Goal: Use online tool/utility: Utilize a website feature to perform a specific function

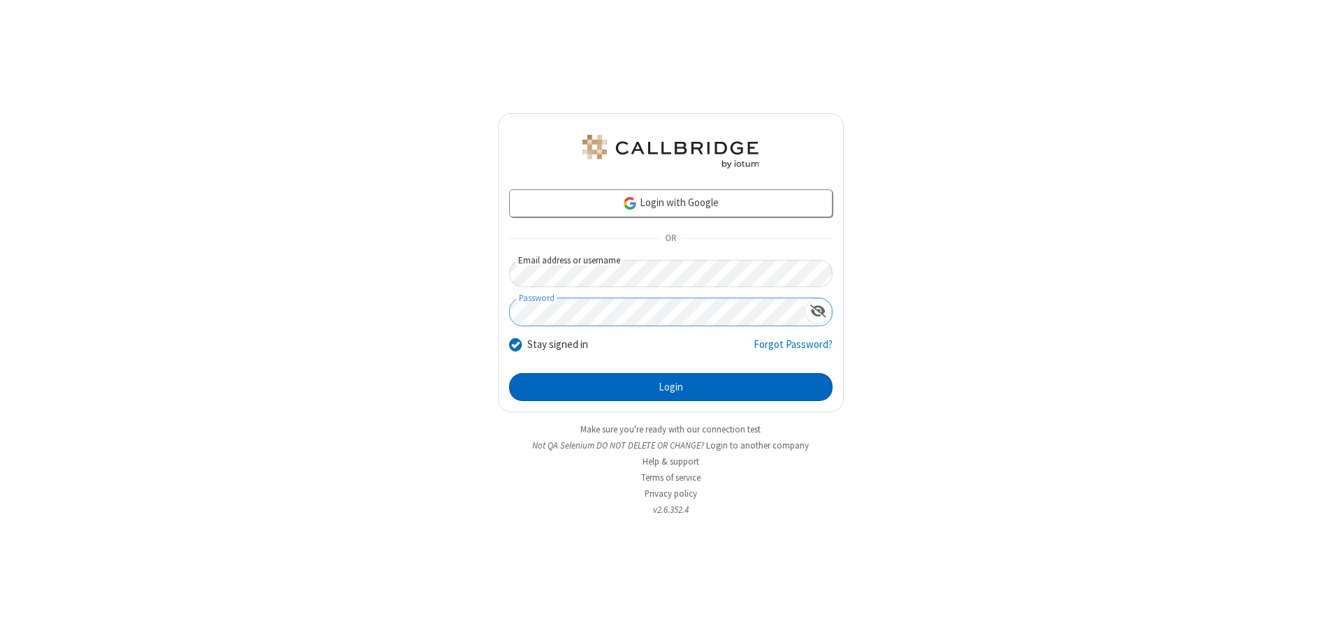
click at [671, 387] on button "Login" at bounding box center [670, 387] width 323 height 28
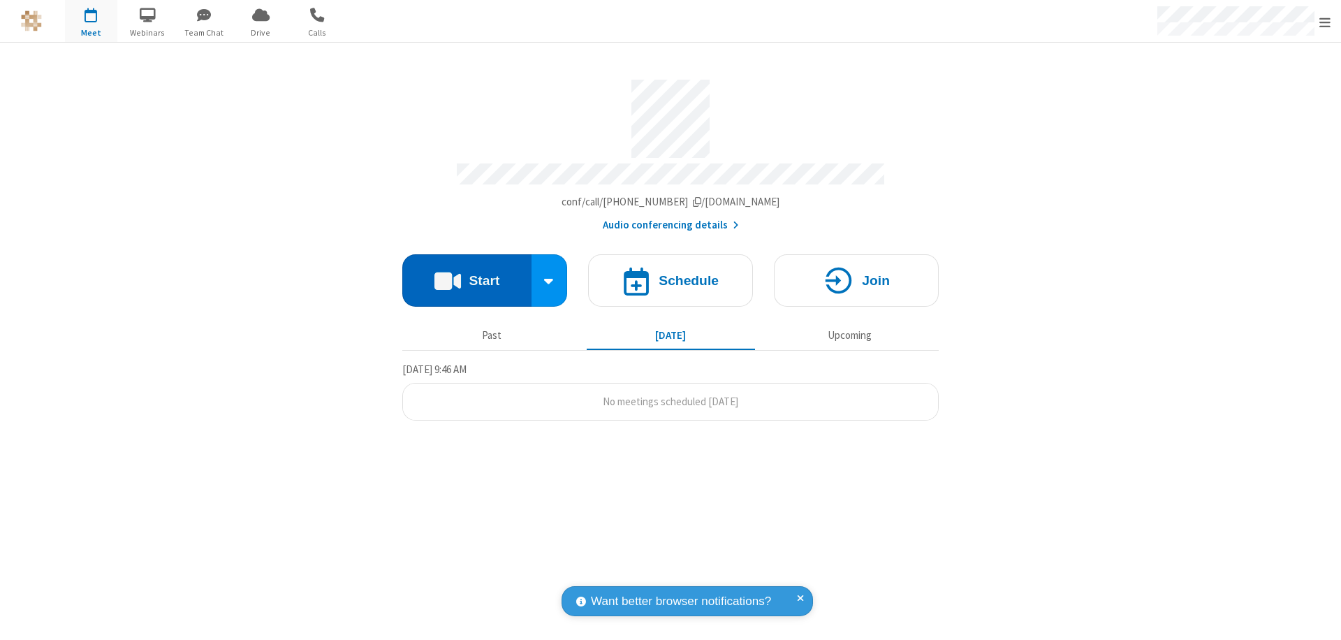
click at [467, 274] on button "Start" at bounding box center [466, 280] width 129 height 52
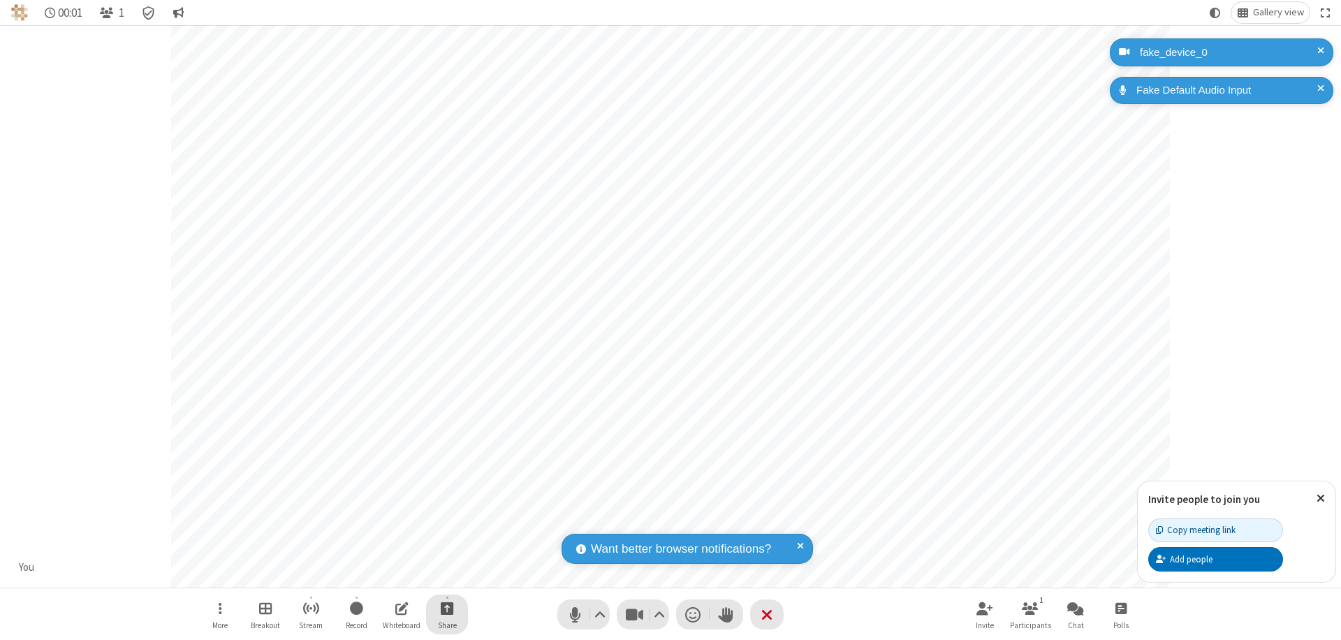
click at [447, 608] on span "Start sharing" at bounding box center [447, 607] width 13 height 17
click at [390, 550] on span "Present files & media" at bounding box center [391, 550] width 16 height 12
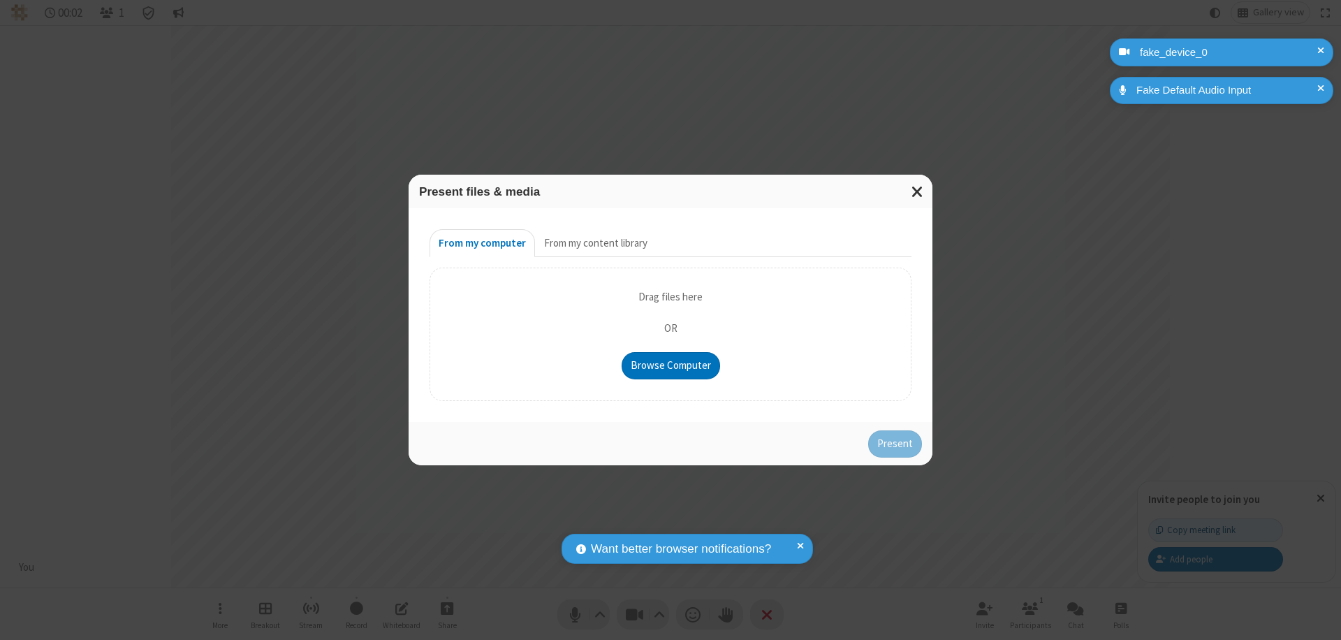
type input "C:\fakepath\doc_test.docx"
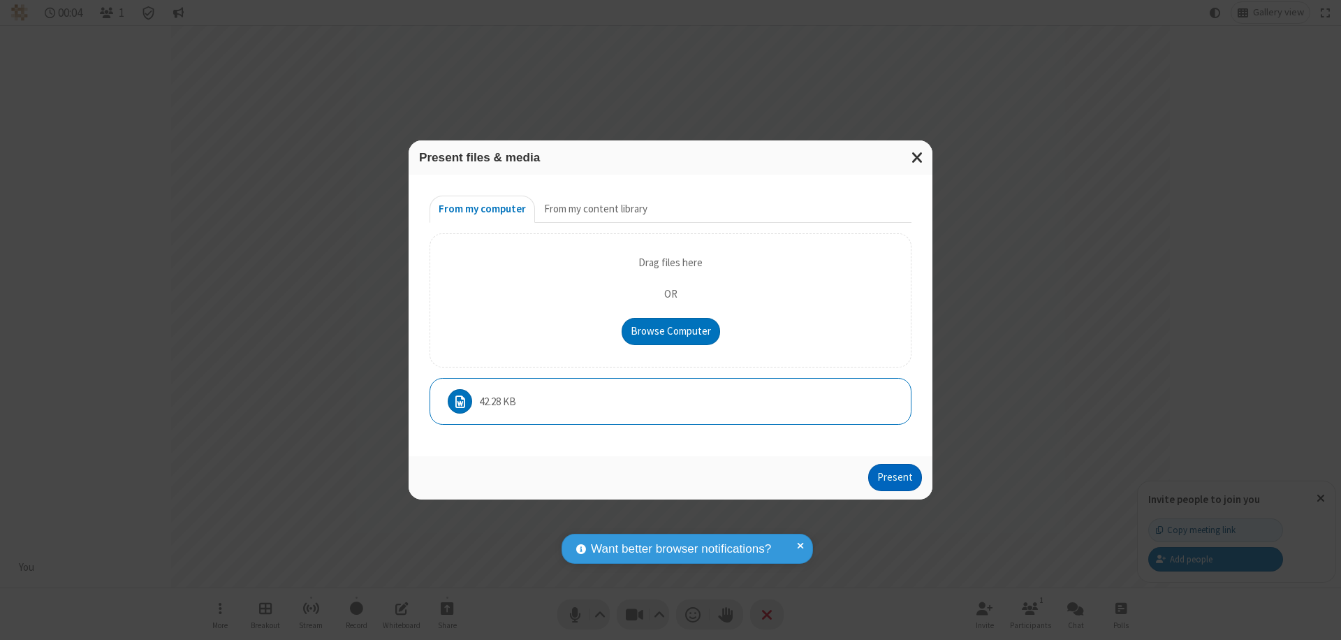
click at [896, 481] on button "Present" at bounding box center [895, 478] width 54 height 28
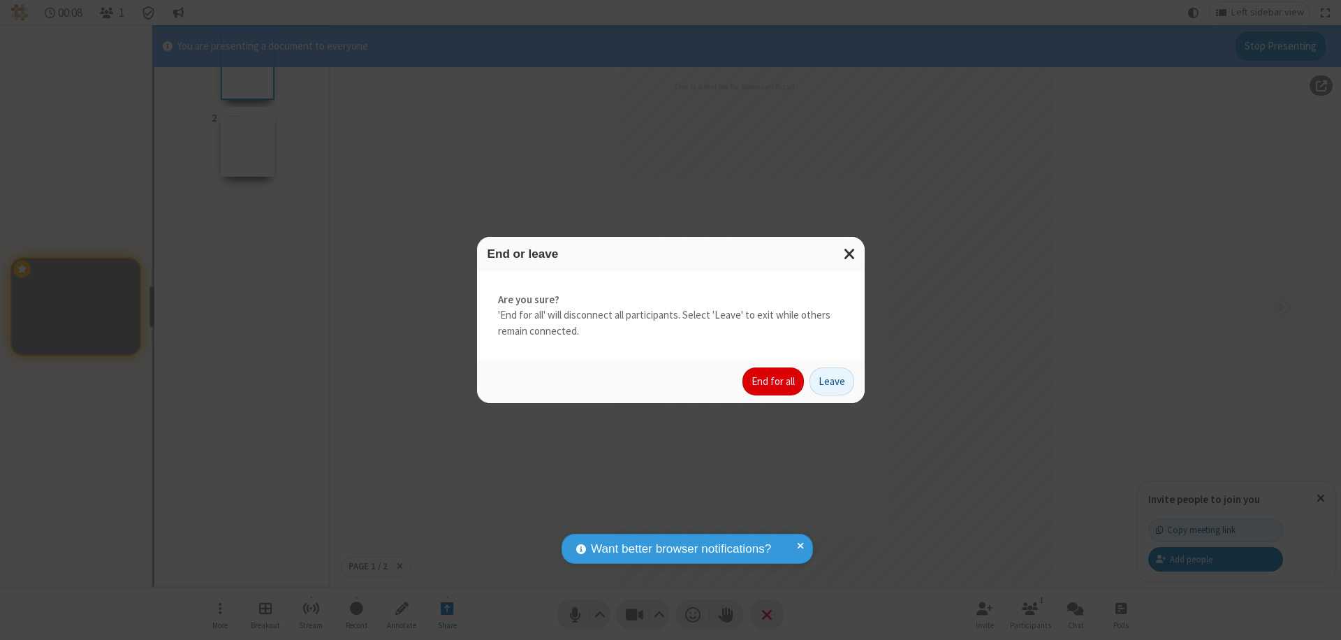
click at [774, 381] on button "End for all" at bounding box center [773, 381] width 61 height 28
